Goal: Information Seeking & Learning: Learn about a topic

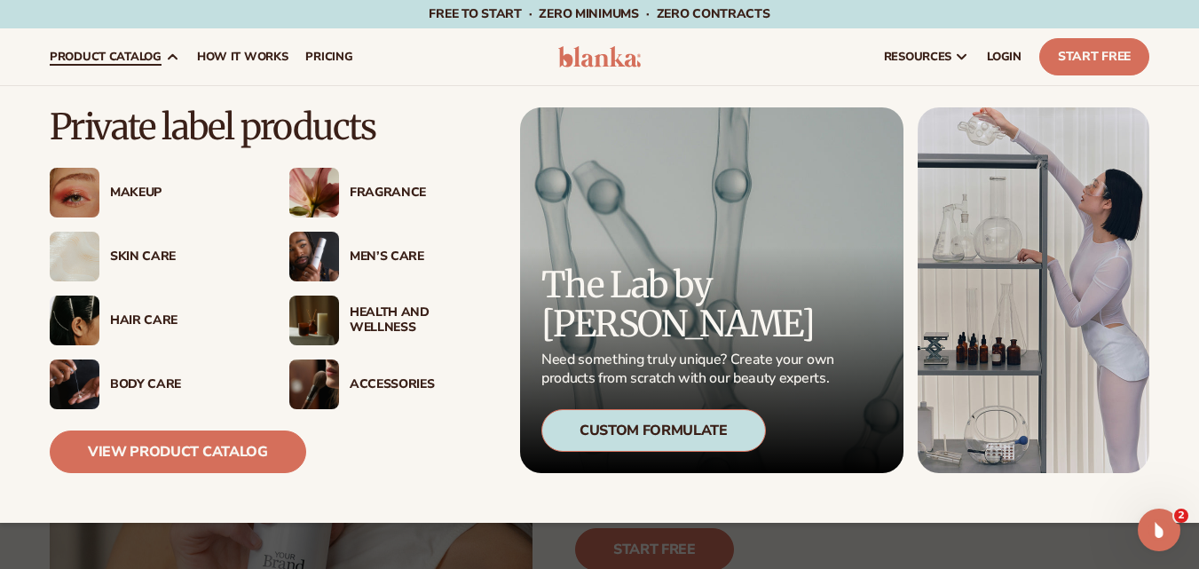
click at [161, 254] on div "Skin Care" at bounding box center [182, 256] width 144 height 15
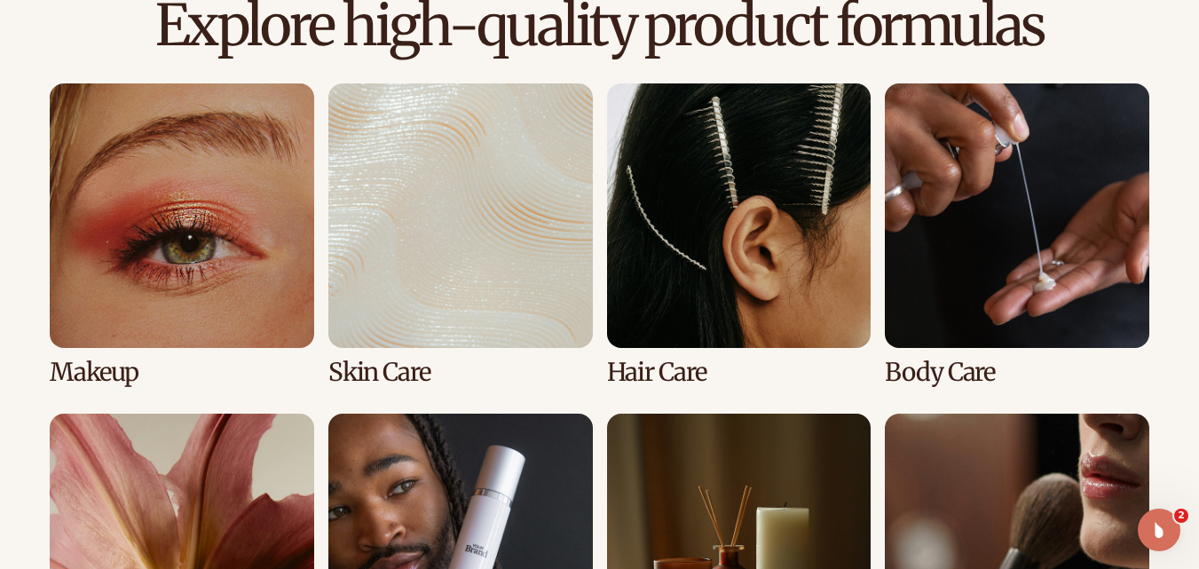
scroll to position [1242, 0]
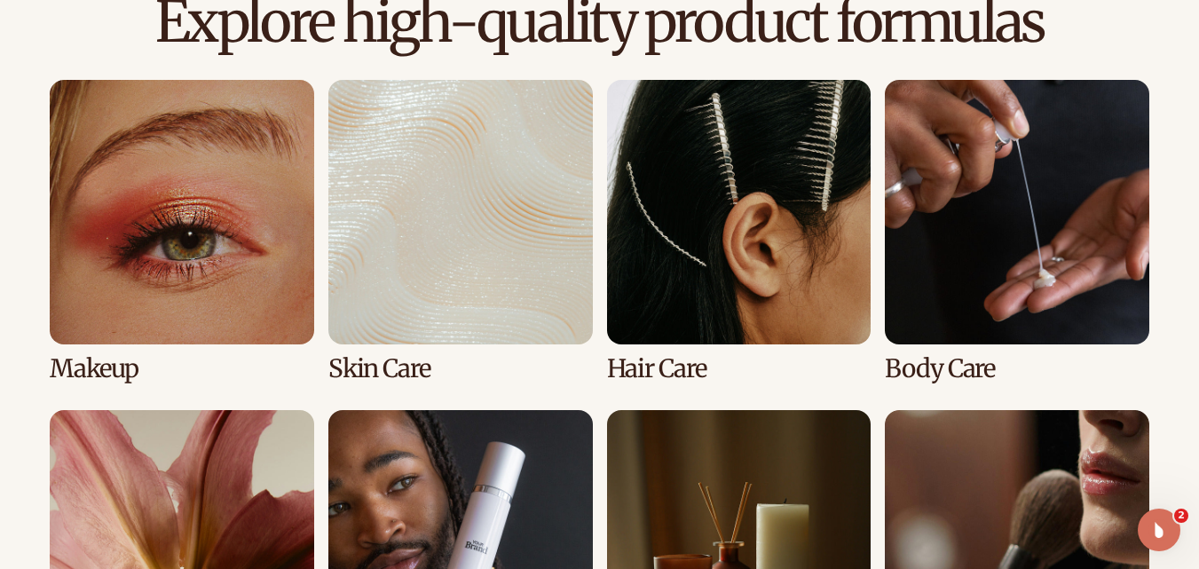
click at [479, 221] on link "2 / 8" at bounding box center [460, 231] width 264 height 303
